Goal: Information Seeking & Learning: Compare options

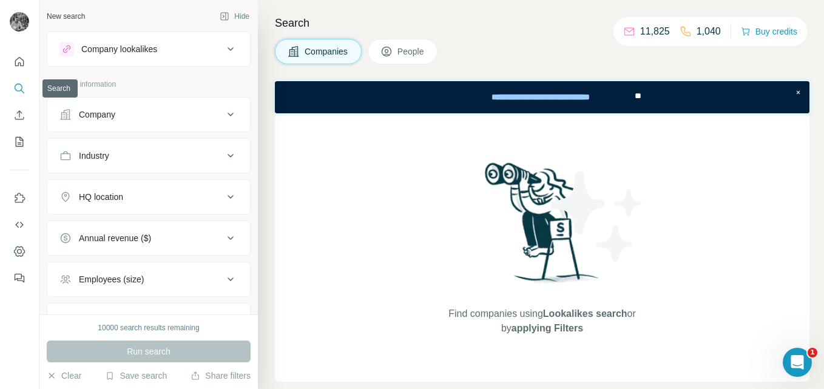
click at [22, 89] on icon "Search" at bounding box center [19, 88] width 12 height 12
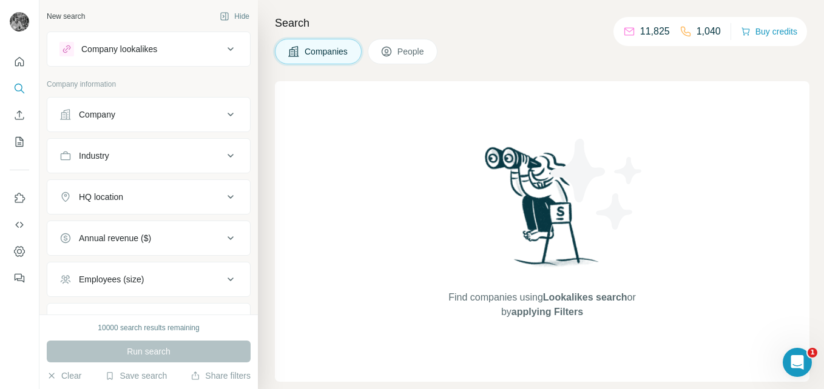
click at [122, 52] on div "Company lookalikes" at bounding box center [119, 49] width 76 height 12
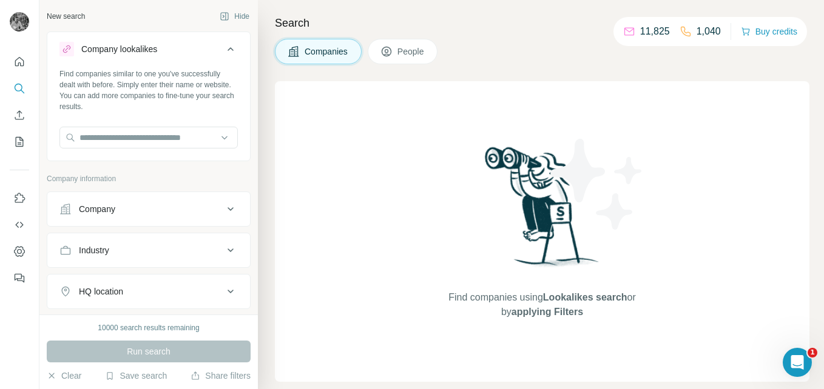
click at [184, 18] on div "New search Hide" at bounding box center [149, 16] width 204 height 18
click at [460, 144] on div "Find companies using Lookalikes search or by applying Filters" at bounding box center [542, 231] width 218 height 301
click at [431, 94] on div "Find companies using Lookalikes search or by applying Filters" at bounding box center [542, 231] width 534 height 301
click at [141, 138] on input "text" at bounding box center [148, 138] width 178 height 22
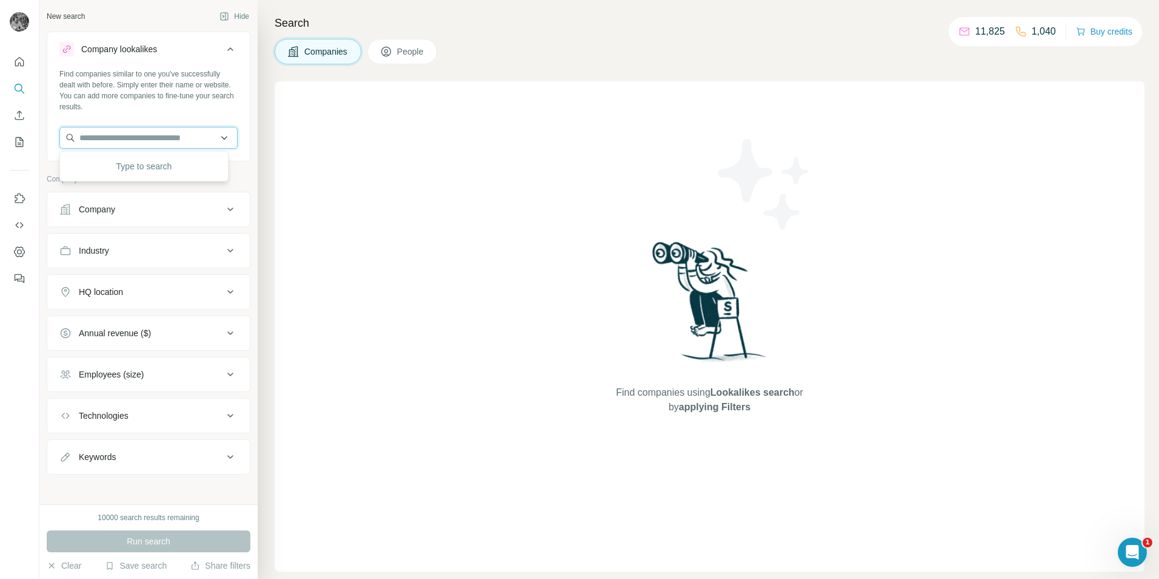
click at [155, 127] on input "text" at bounding box center [148, 138] width 178 height 22
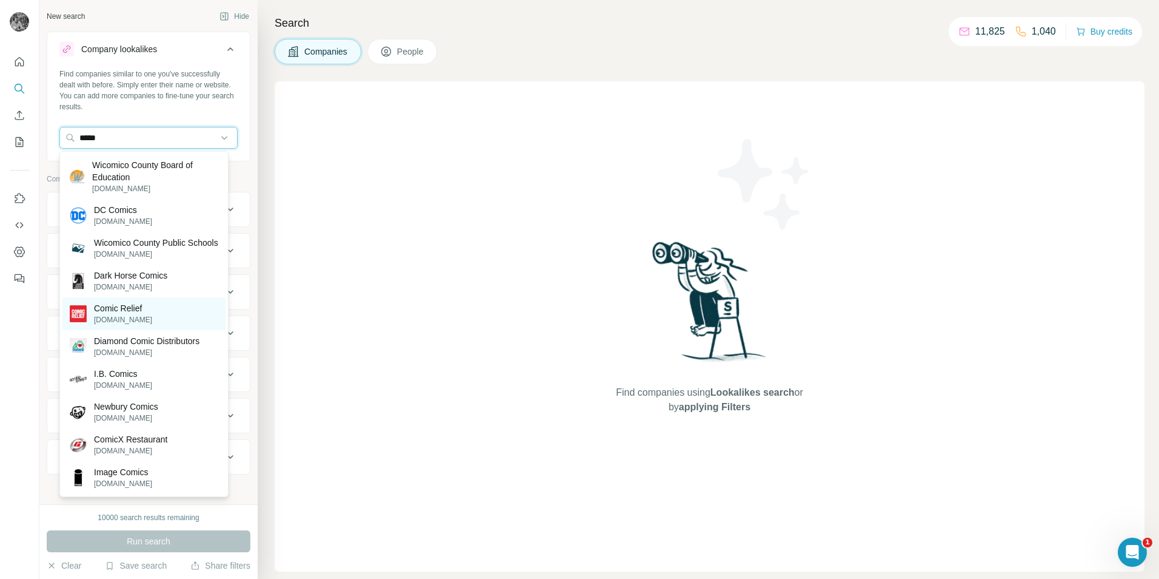
type input "*****"
click at [124, 325] on p "comicrelief.com" at bounding box center [123, 319] width 58 height 11
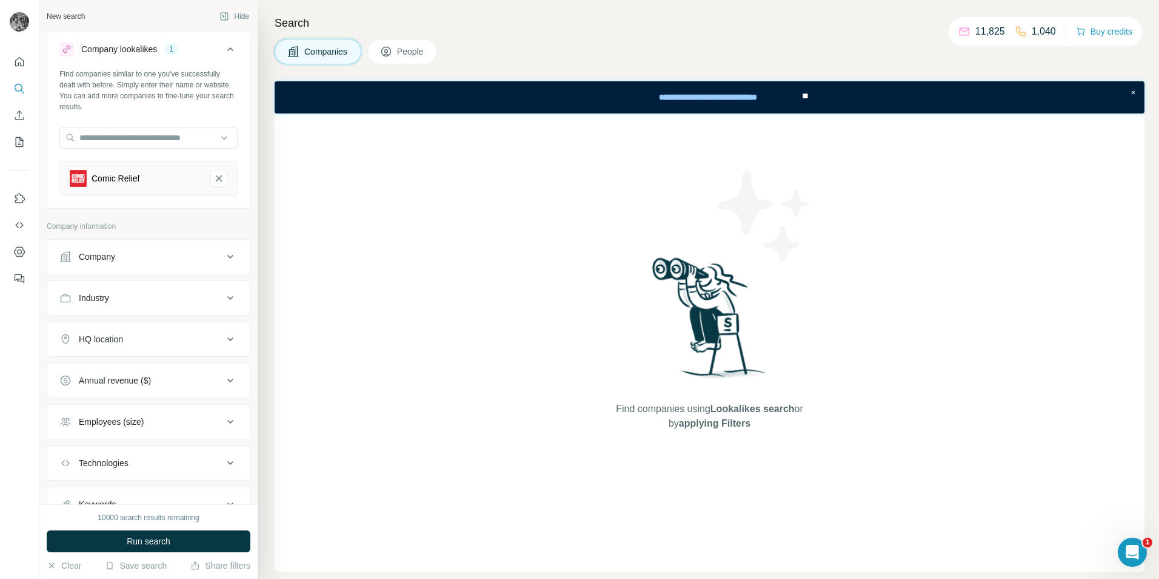
click at [216, 243] on button "Company" at bounding box center [148, 256] width 203 height 29
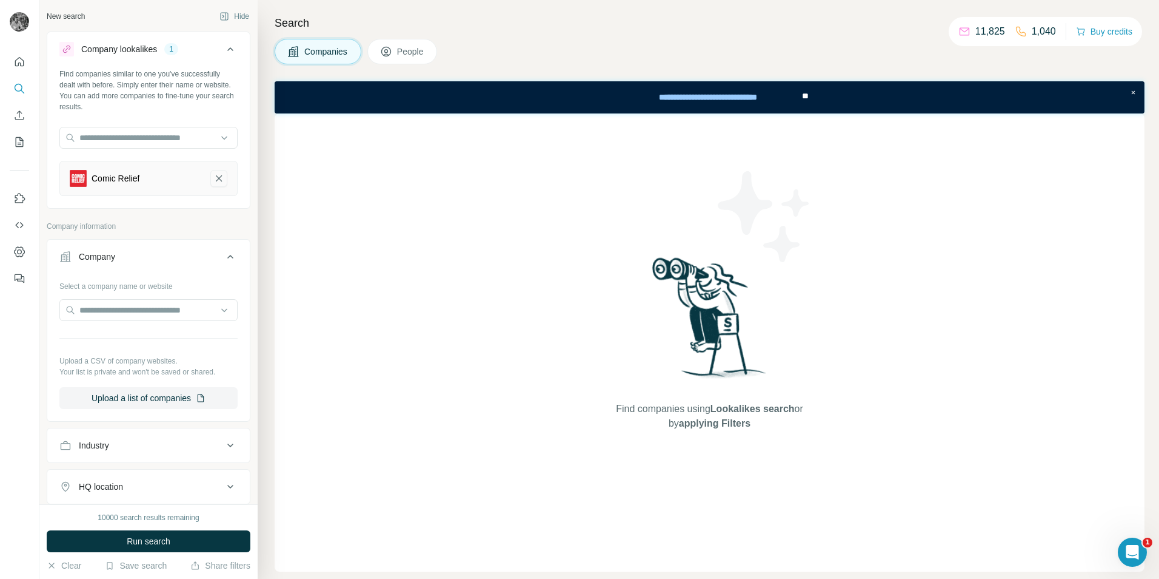
click at [213, 178] on icon "Comic Relief-remove-button" at bounding box center [218, 178] width 11 height 12
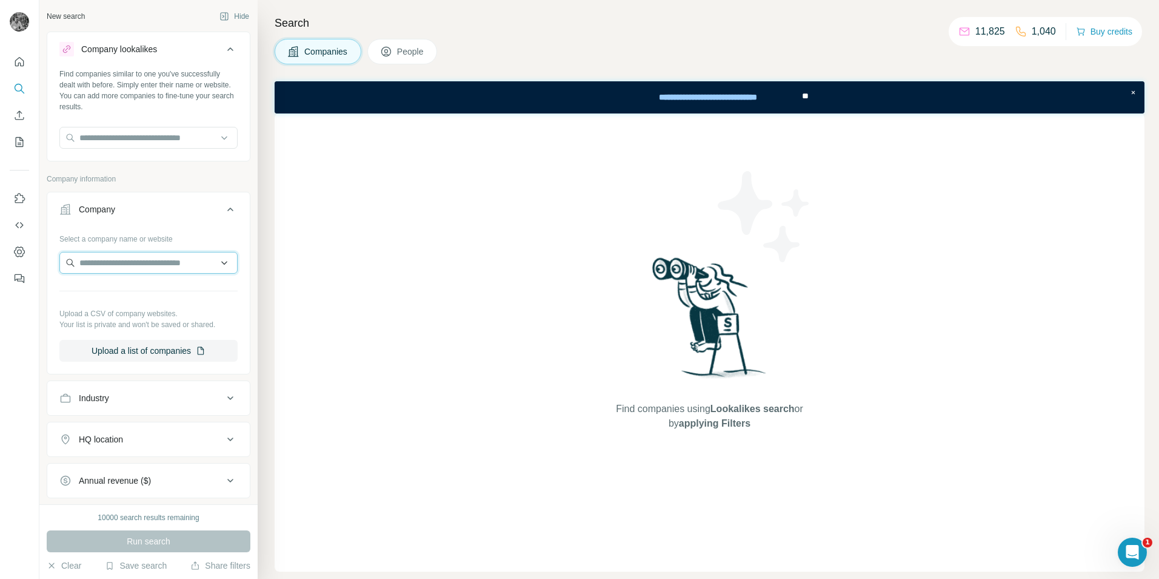
click at [100, 266] on input "text" at bounding box center [148, 263] width 178 height 22
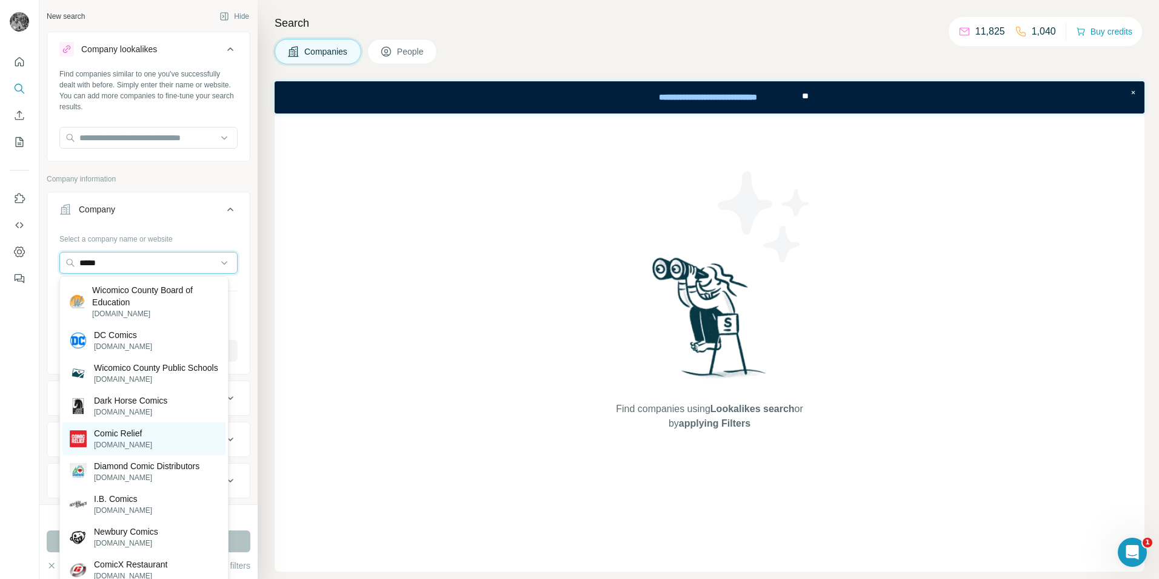
type input "*****"
click at [127, 389] on p "comicrelief.com" at bounding box center [123, 444] width 58 height 11
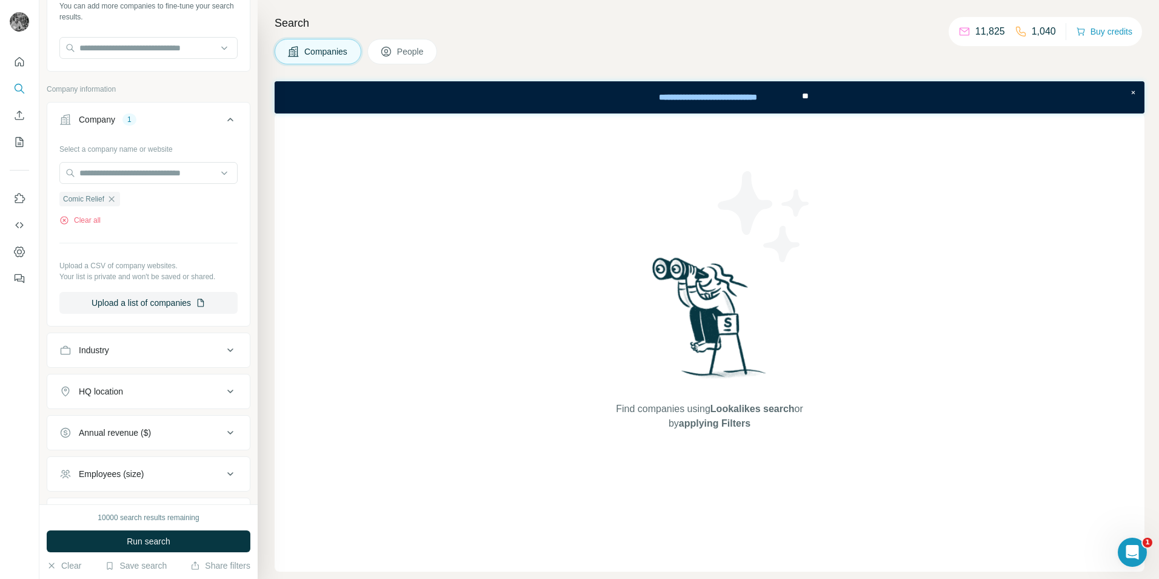
scroll to position [95, 0]
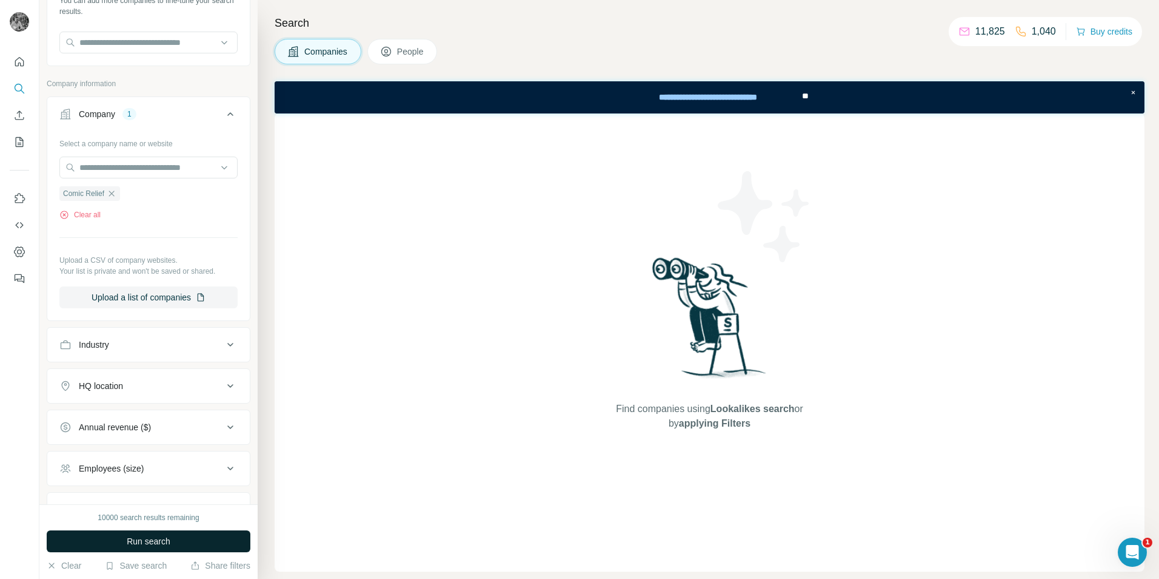
click at [143, 389] on span "Run search" at bounding box center [149, 541] width 44 height 12
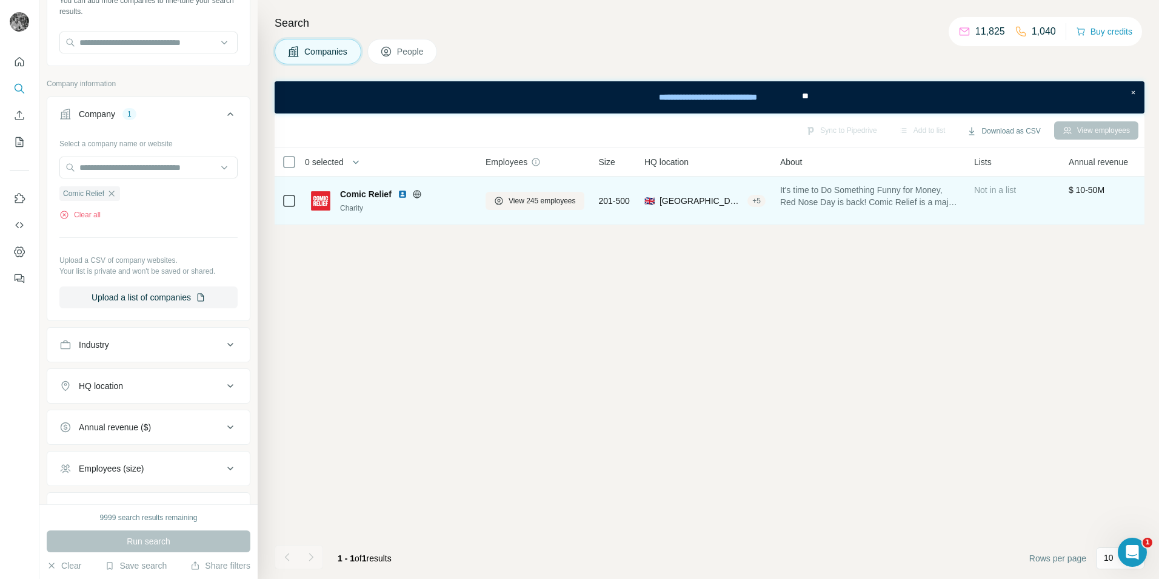
click at [404, 191] on img at bounding box center [403, 194] width 10 height 10
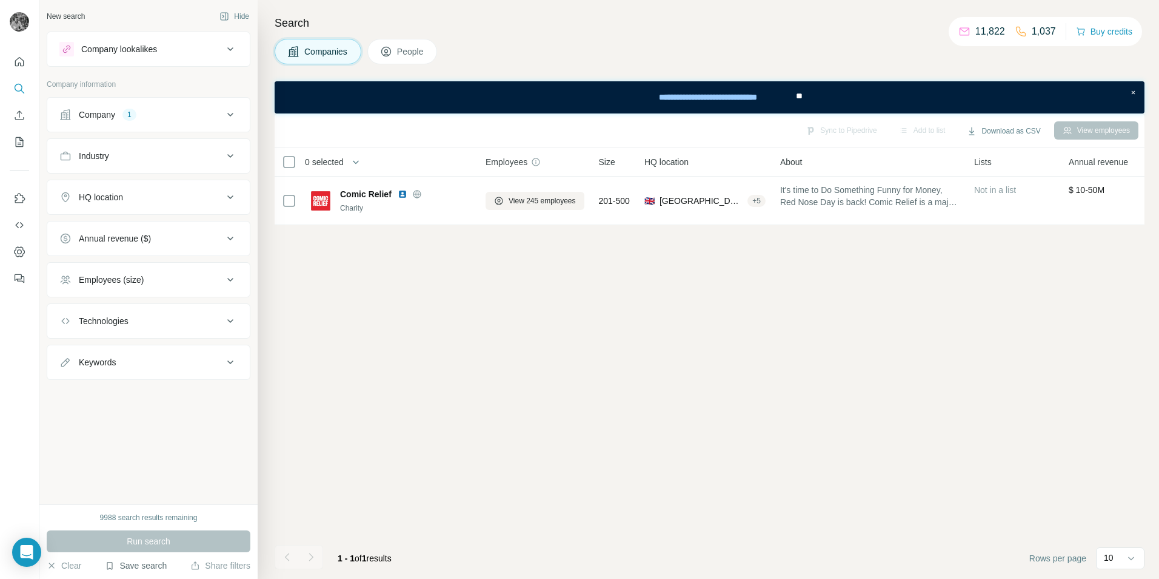
click at [132, 567] on button "Save search" at bounding box center [136, 565] width 62 height 12
click at [170, 540] on div "View my saved searches" at bounding box center [170, 544] width 128 height 24
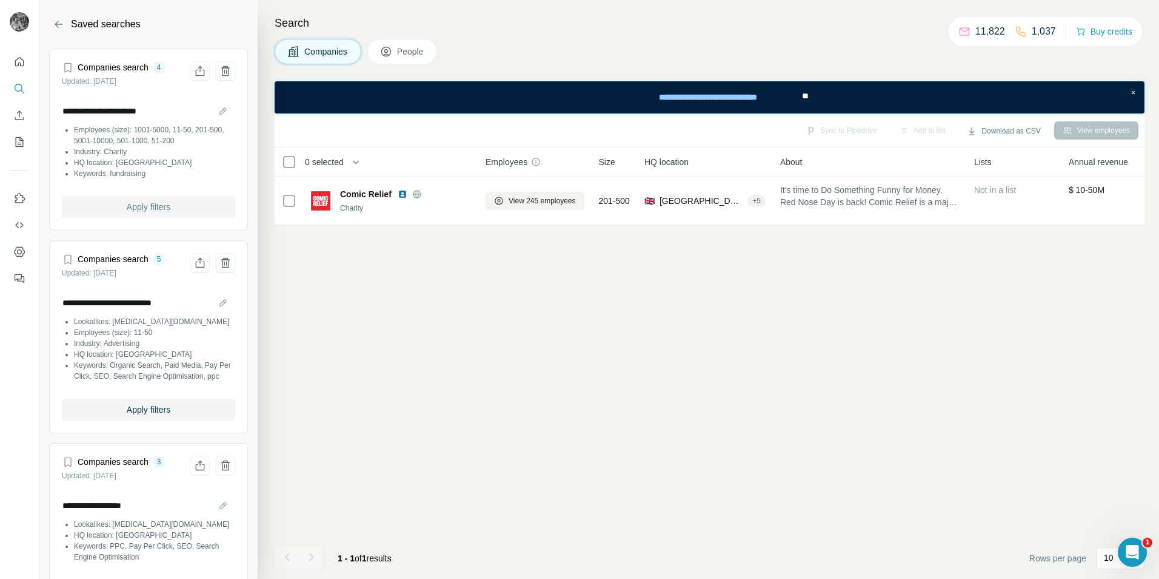
click at [137, 206] on span "Apply filters" at bounding box center [149, 207] width 44 height 12
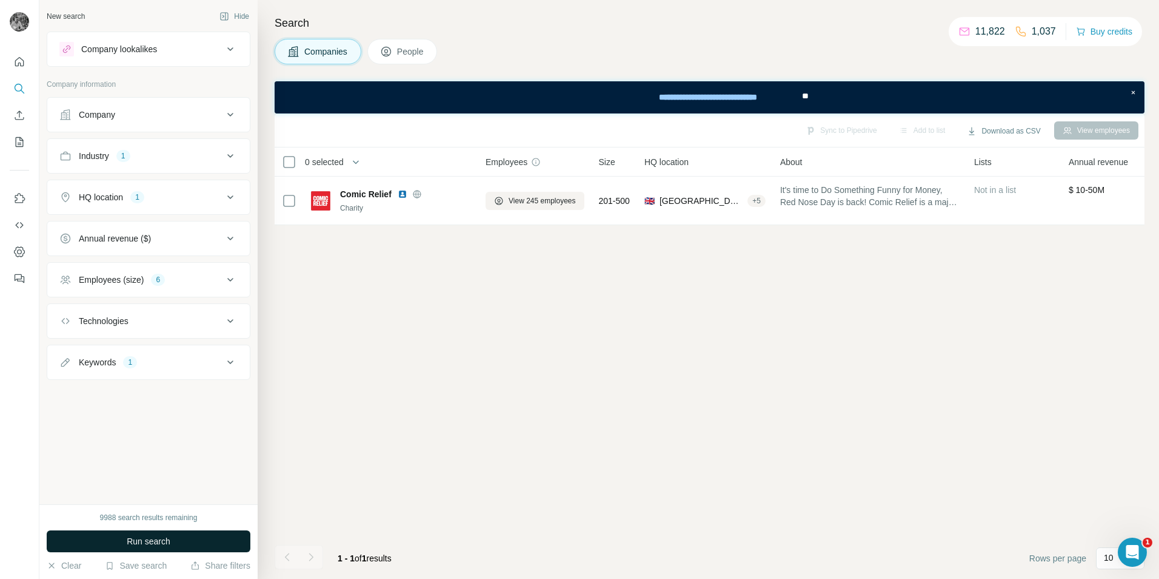
click at [167, 542] on span "Run search" at bounding box center [149, 541] width 44 height 12
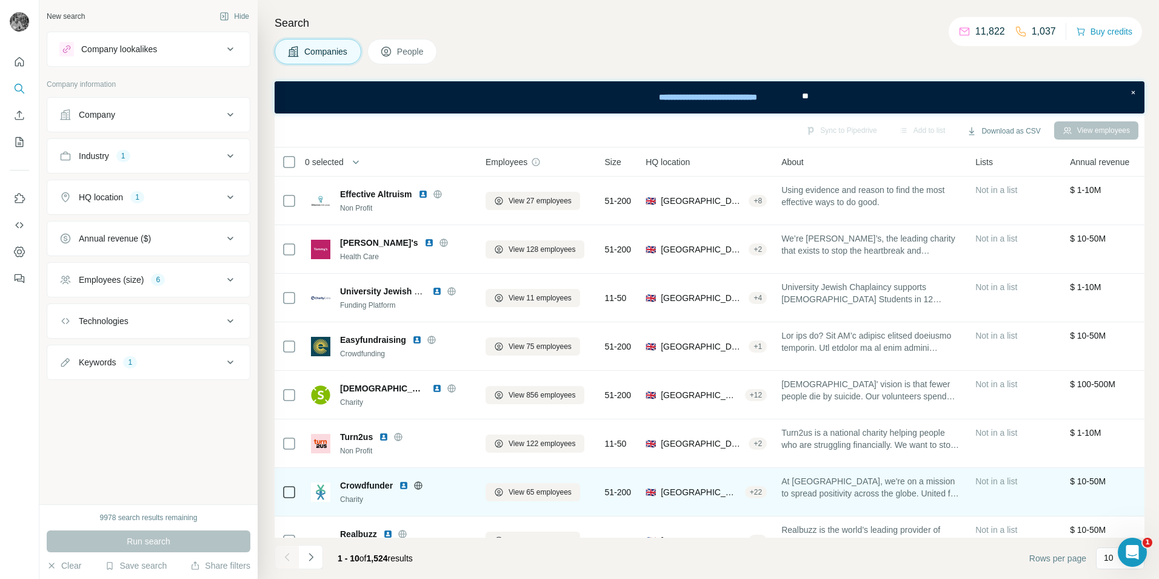
click at [407, 485] on img at bounding box center [404, 485] width 10 height 10
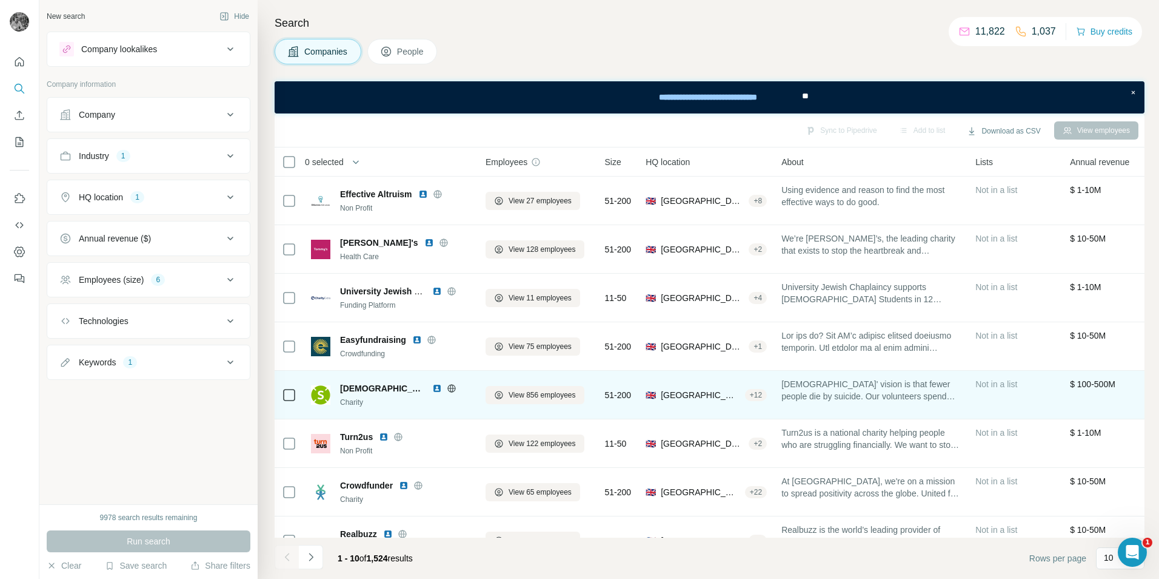
click at [366, 392] on span "[DEMOGRAPHIC_DATA]" at bounding box center [383, 388] width 86 height 12
click at [432, 390] on img at bounding box center [437, 388] width 10 height 10
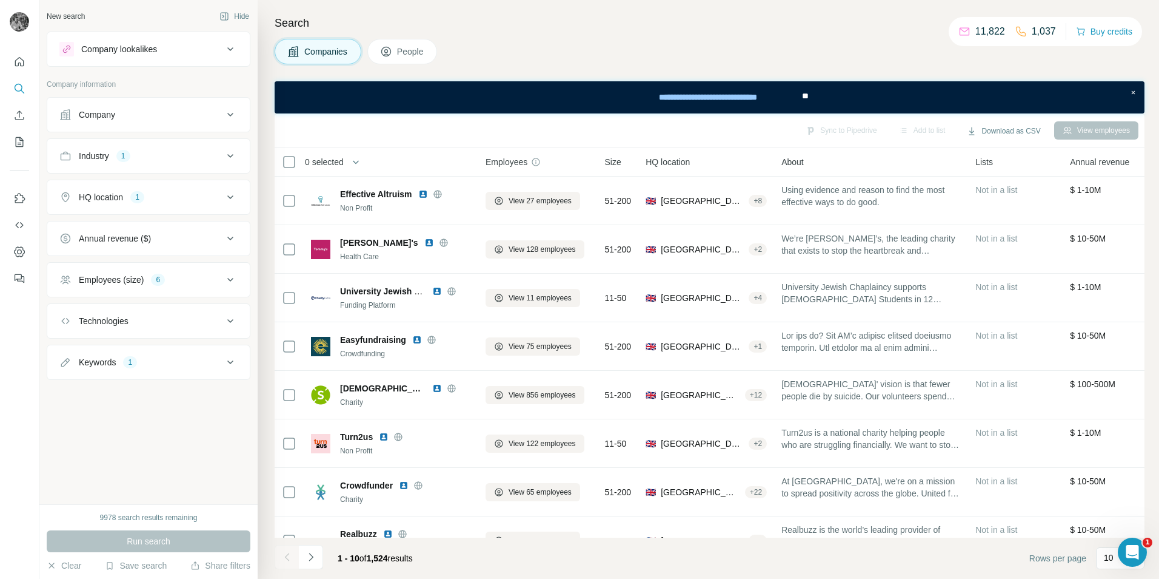
click at [143, 283] on div "Employees (size)" at bounding box center [111, 279] width 65 height 12
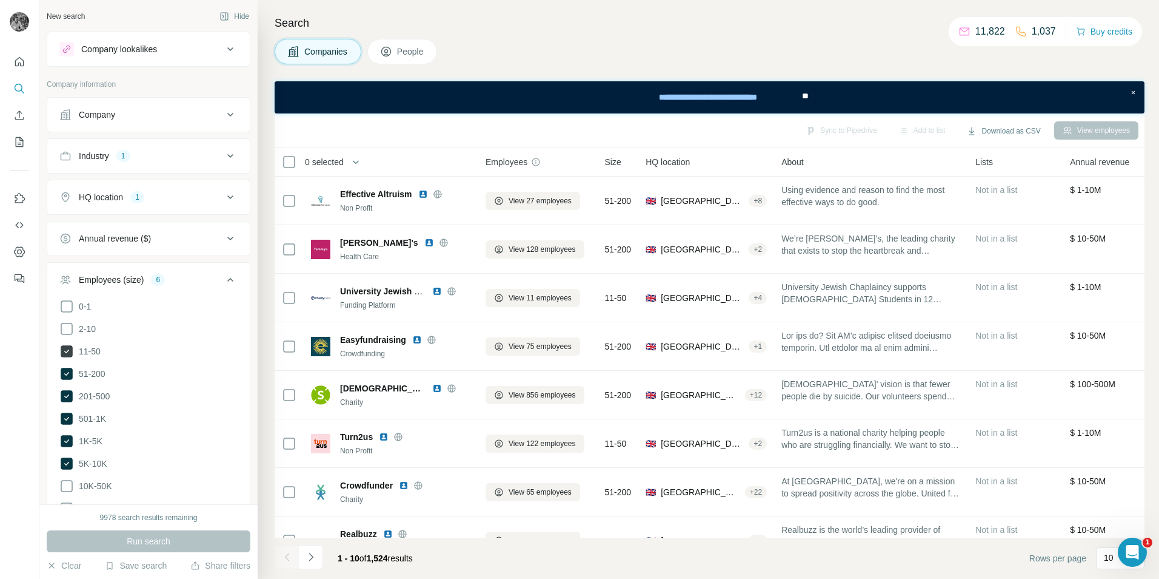
click at [62, 348] on icon at bounding box center [67, 351] width 12 height 12
click at [60, 395] on icon at bounding box center [66, 396] width 15 height 15
click at [67, 417] on icon at bounding box center [66, 419] width 5 height 4
click at [62, 440] on icon at bounding box center [67, 441] width 12 height 12
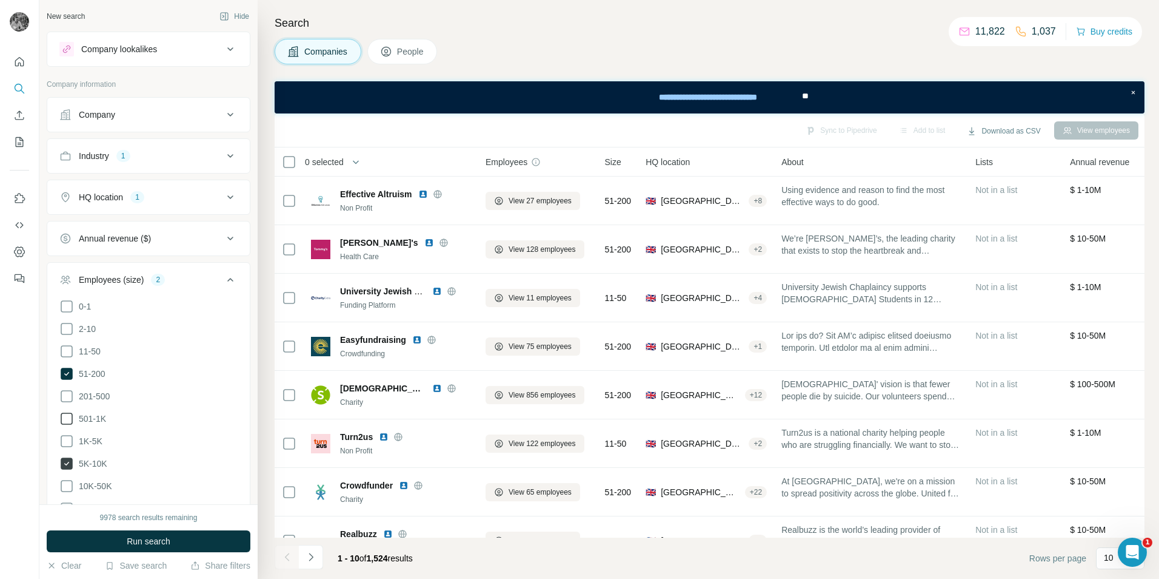
click at [64, 461] on icon at bounding box center [67, 463] width 12 height 12
click at [152, 535] on span "Run search" at bounding box center [149, 541] width 44 height 12
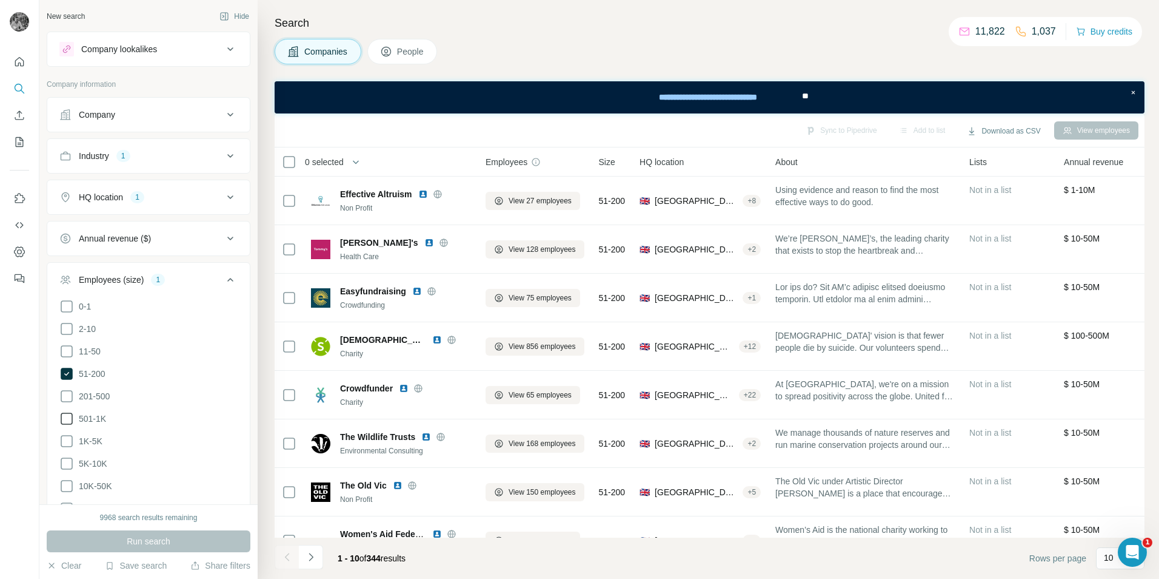
click at [1158, 431] on div "Search Companies People Sync to Pipedrive Add to list Download as CSV View empl…" at bounding box center [709, 289] width 902 height 579
click at [1159, 555] on html "New search Hide Company lookalikes Company information Company Industry 1 HQ lo…" at bounding box center [579, 289] width 1159 height 579
click at [1159, 405] on html "New search Hide Company lookalikes Company information Company Industry 1 HQ lo…" at bounding box center [579, 289] width 1159 height 579
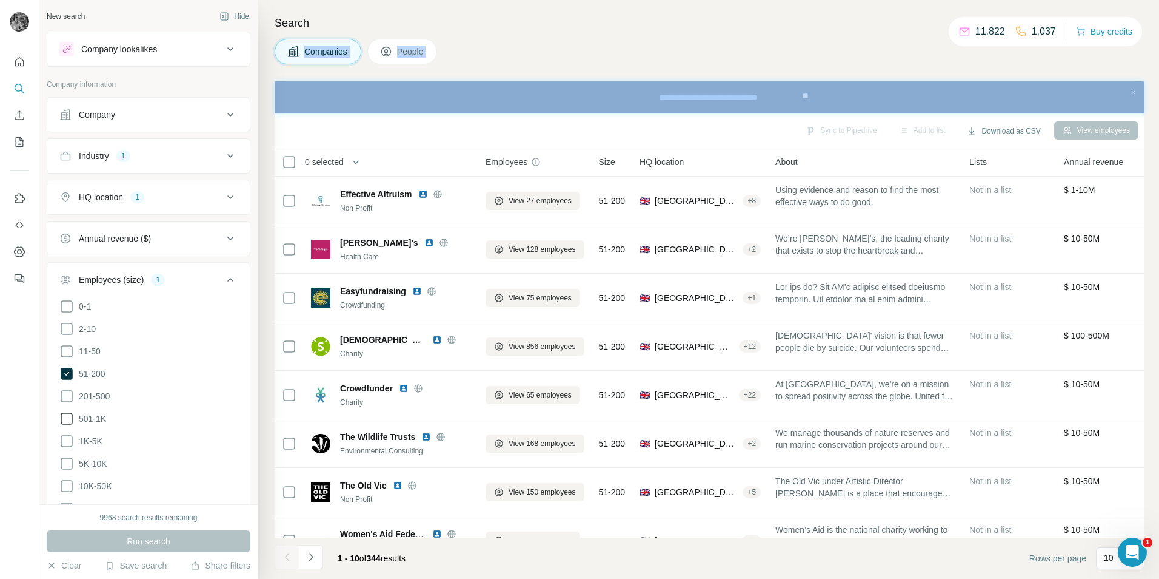
drag, startPoint x: 1159, startPoint y: 19, endPoint x: 1159, endPoint y: 105, distance: 86.1
click at [1159, 105] on html "New search Hide Company lookalikes Company information Company Industry 1 HQ lo…" at bounding box center [579, 289] width 1159 height 579
click at [817, 49] on div "Companies People" at bounding box center [710, 51] width 870 height 25
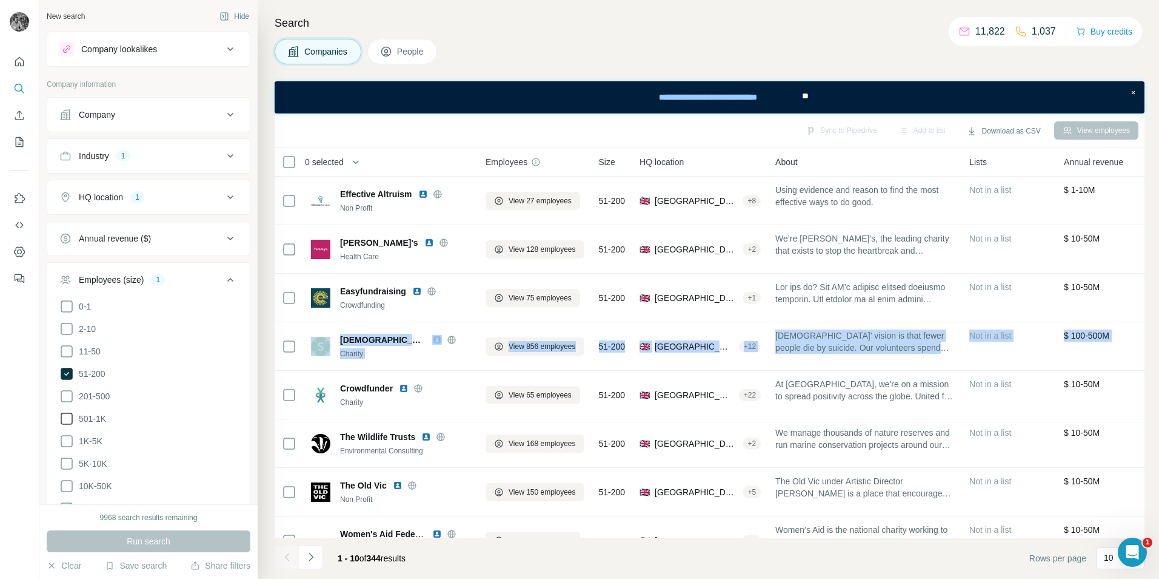
drag, startPoint x: 1159, startPoint y: 291, endPoint x: 1158, endPoint y: 358, distance: 66.7
click at [1158, 358] on div "Search Companies People Sync to Pipedrive Add to list Download as CSV View empl…" at bounding box center [709, 289] width 902 height 579
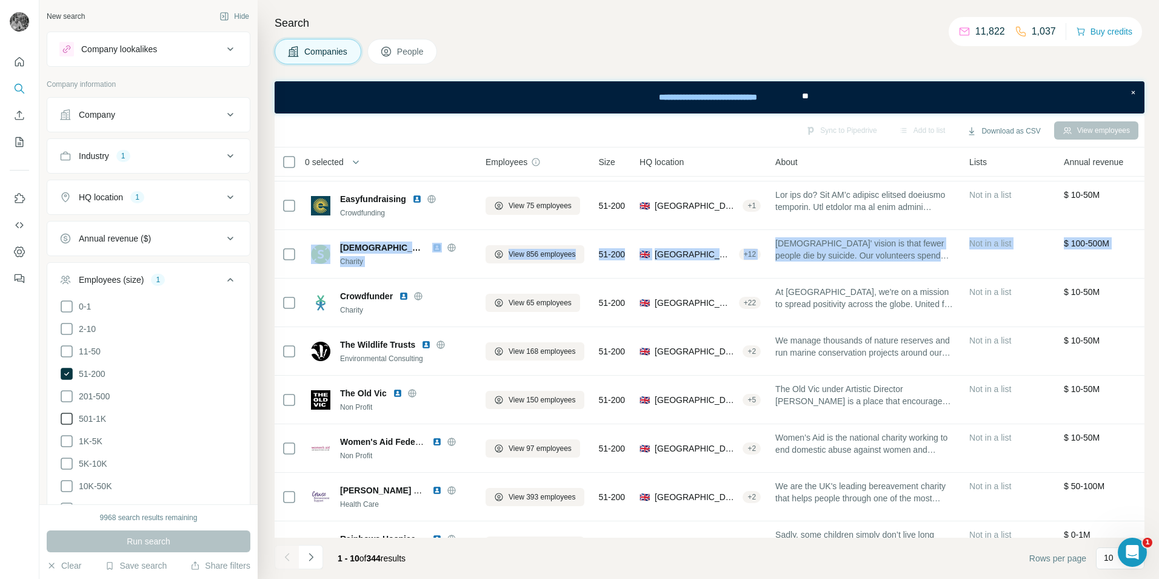
scroll to position [97, 0]
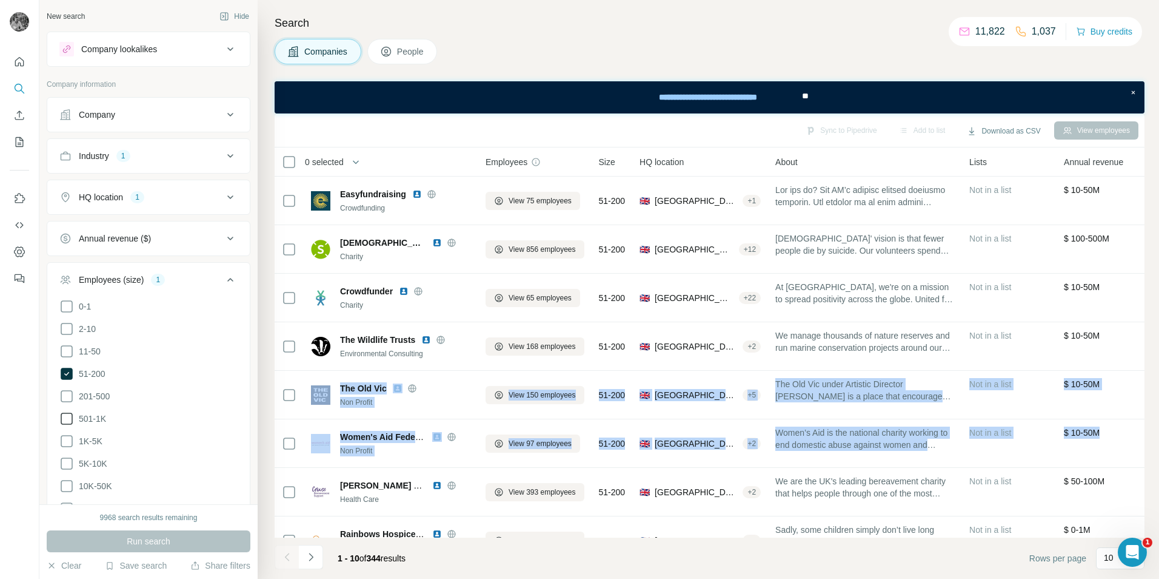
drag, startPoint x: 1152, startPoint y: 431, endPoint x: 1149, endPoint y: 366, distance: 64.3
click at [1149, 366] on div "Search Companies People Sync to Pipedrive Add to list Download as CSV View empl…" at bounding box center [709, 289] width 902 height 579
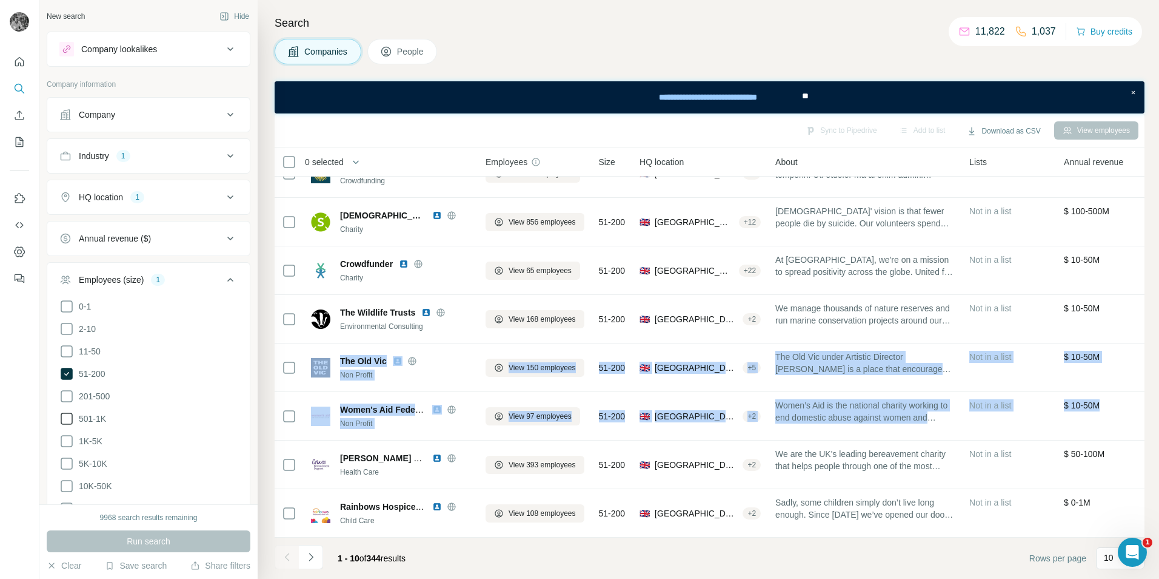
scroll to position [130, 0]
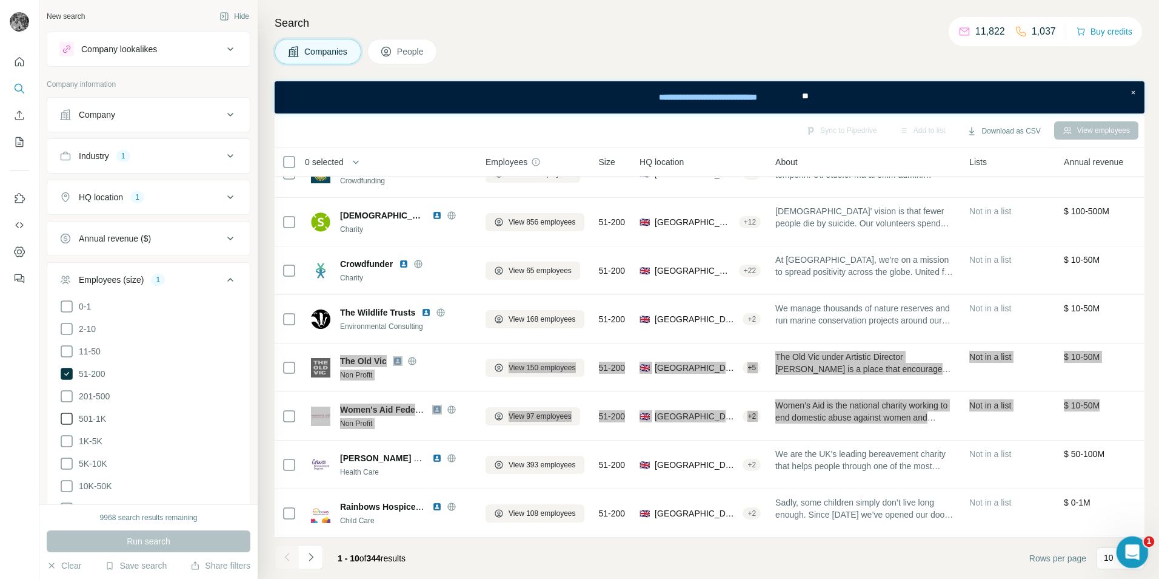
drag, startPoint x: 1134, startPoint y: 545, endPoint x: 1126, endPoint y: 281, distance: 263.3
click at [1126, 535] on html at bounding box center [1130, 549] width 29 height 29
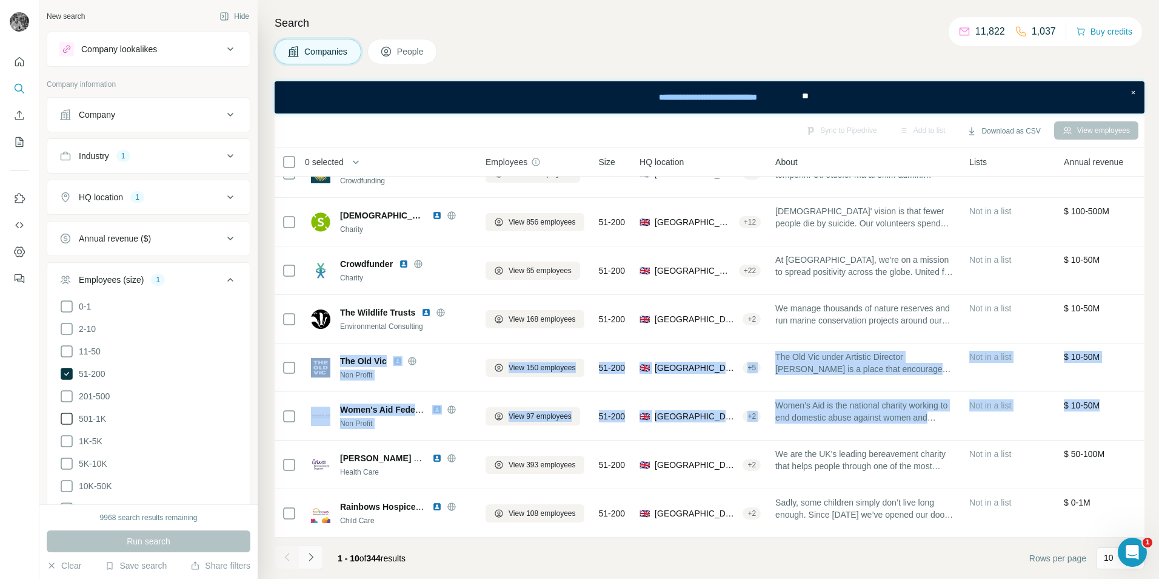
click at [310, 552] on icon "Navigate to next page" at bounding box center [311, 557] width 12 height 12
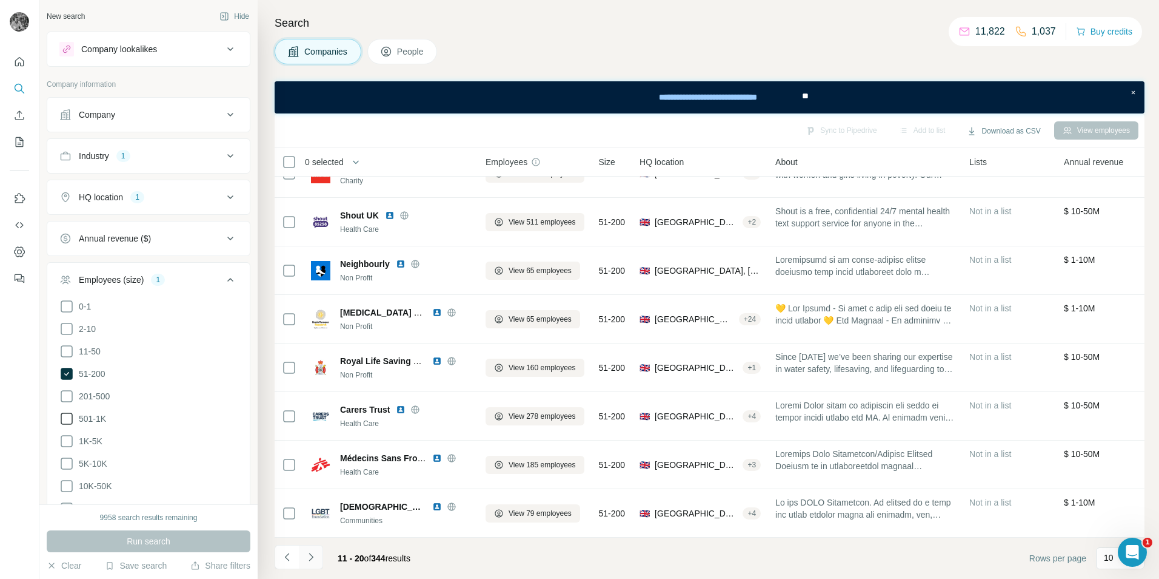
click at [310, 556] on icon "Navigate to next page" at bounding box center [311, 557] width 12 height 12
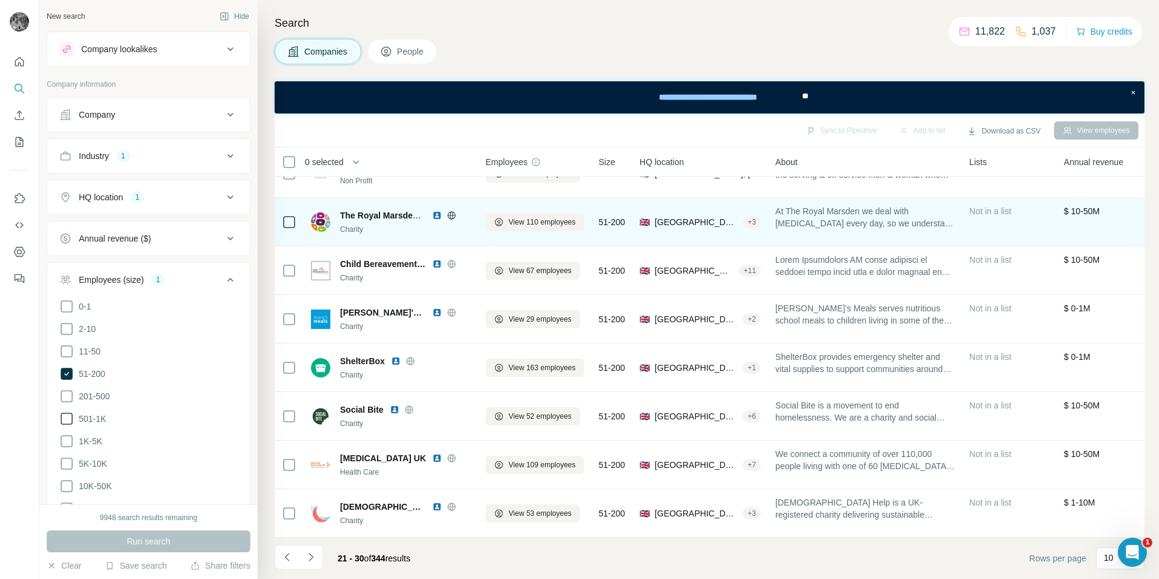
click at [437, 210] on img at bounding box center [437, 215] width 10 height 10
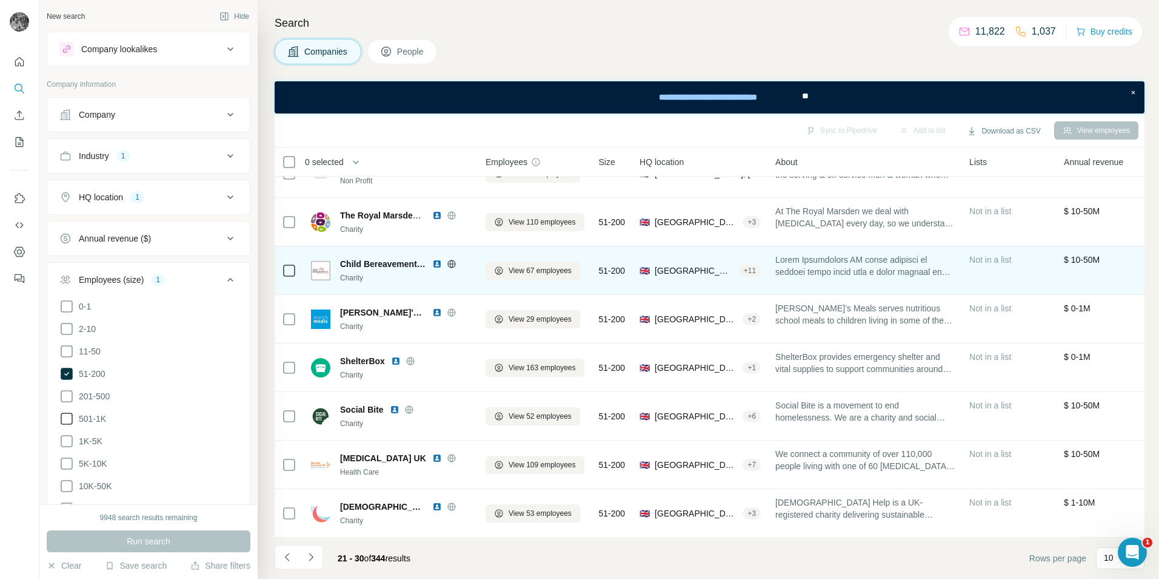
click at [438, 261] on img at bounding box center [437, 264] width 10 height 10
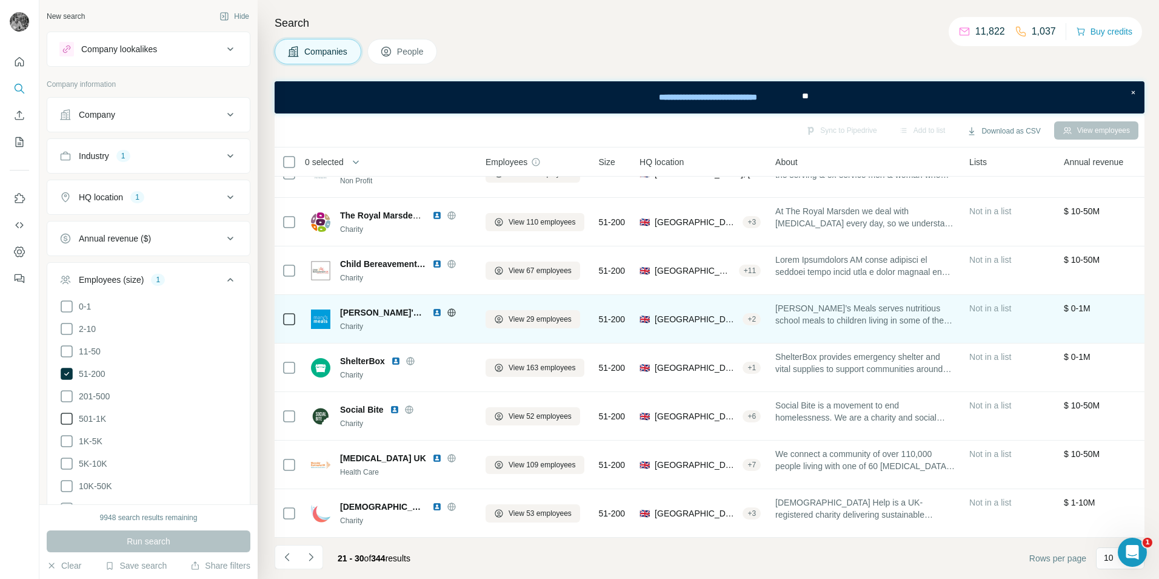
click at [432, 309] on img at bounding box center [437, 312] width 10 height 10
click at [432, 307] on img at bounding box center [437, 312] width 10 height 10
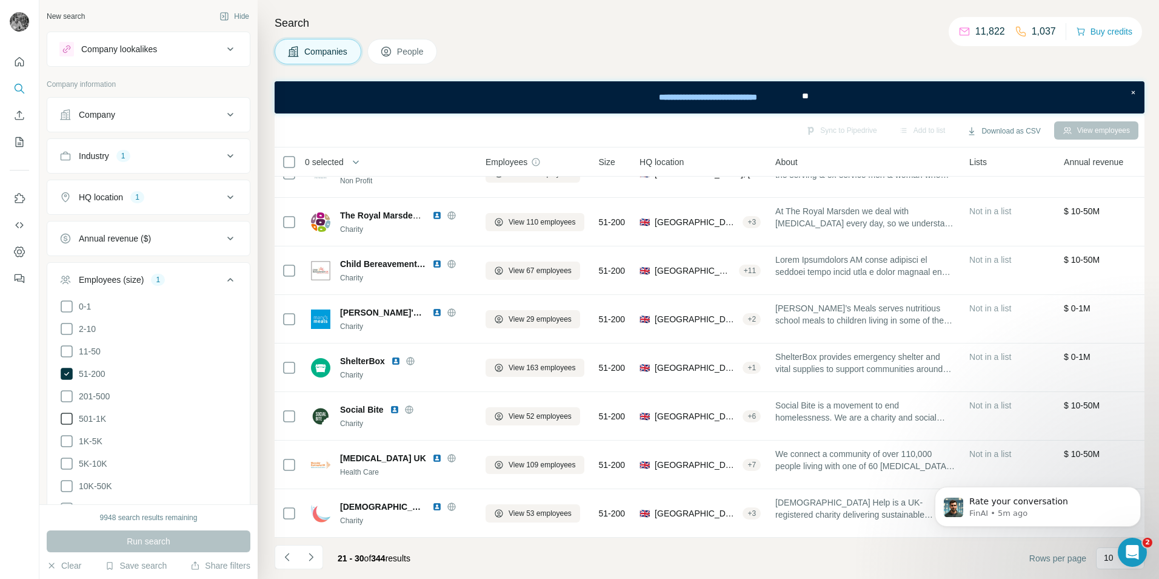
scroll to position [0, 0]
click at [678, 12] on div "Search Companies People Sync to Pipedrive Add to list Download as CSV View empl…" at bounding box center [709, 289] width 902 height 579
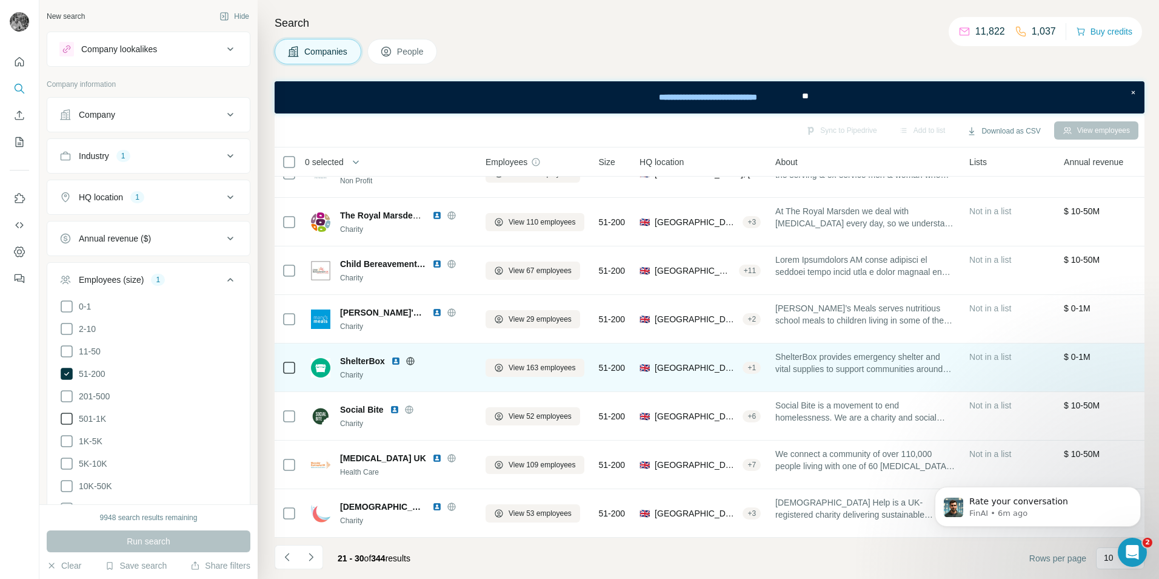
click at [395, 357] on img at bounding box center [396, 361] width 10 height 10
